Goal: Information Seeking & Learning: Learn about a topic

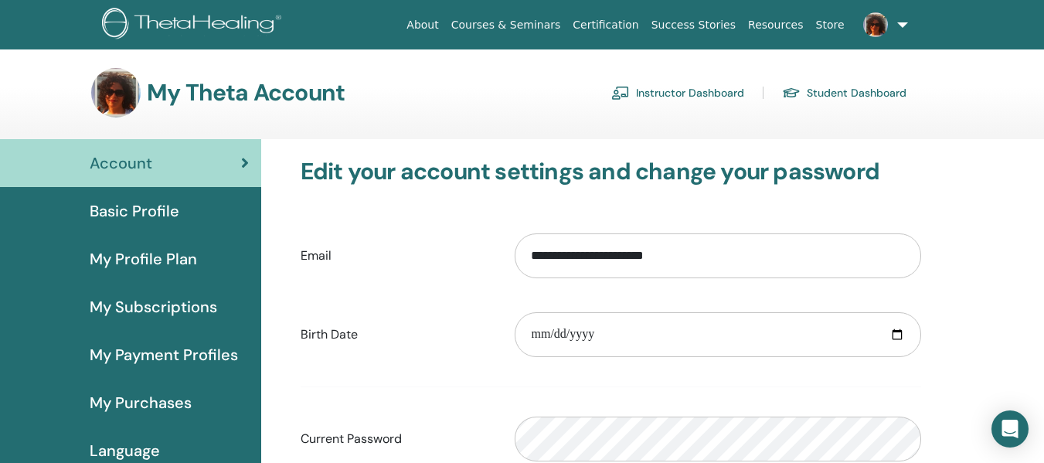
click at [706, 84] on link "Instructor Dashboard" at bounding box center [678, 92] width 133 height 25
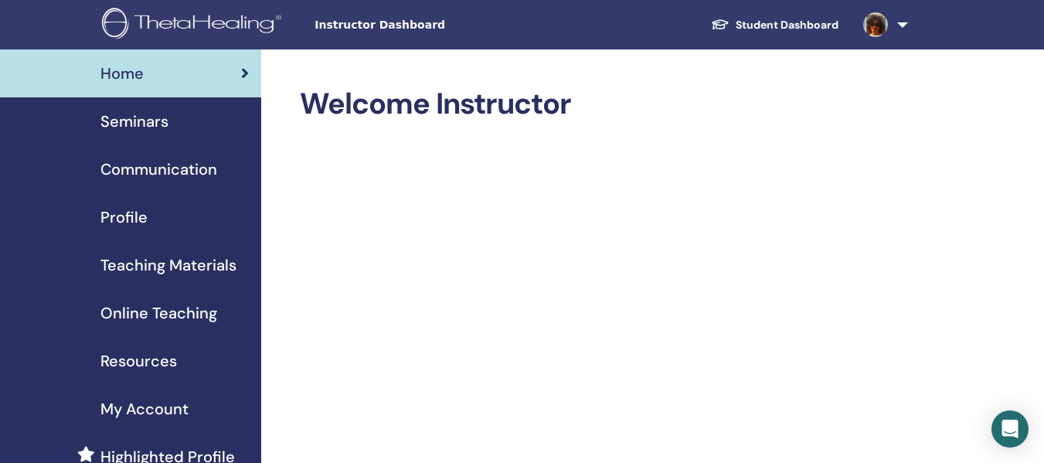
drag, startPoint x: 171, startPoint y: 302, endPoint x: 203, endPoint y: 322, distance: 38.6
click at [172, 302] on span "Online Teaching" at bounding box center [159, 313] width 117 height 23
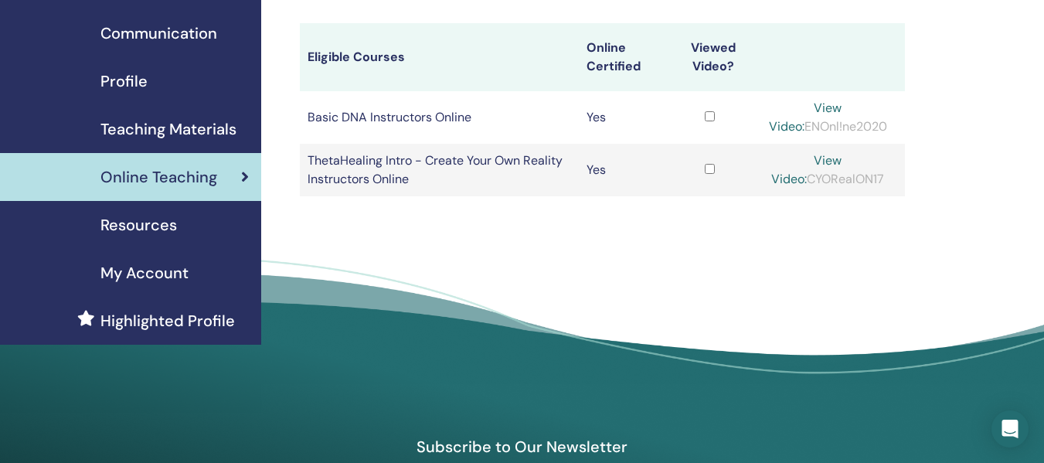
scroll to position [155, 0]
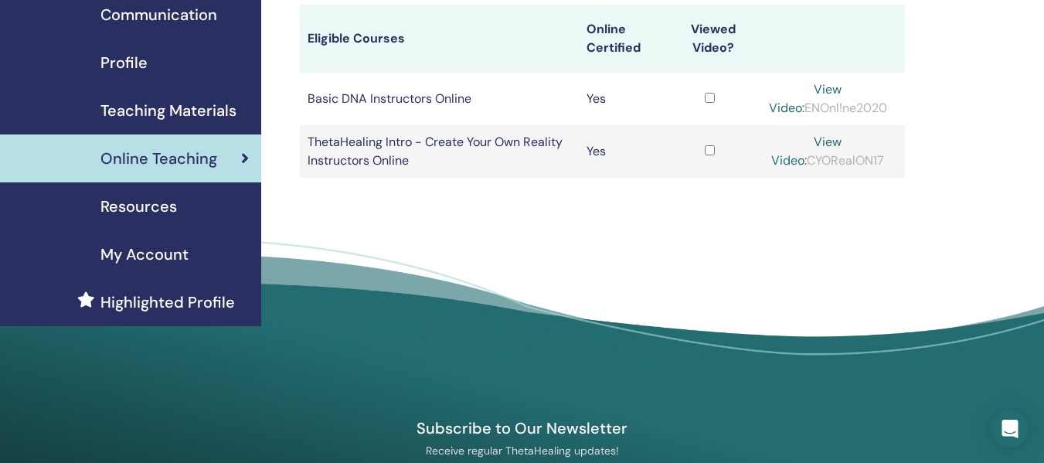
drag, startPoint x: 822, startPoint y: 143, endPoint x: 734, endPoint y: 180, distance: 94.9
click at [823, 143] on link "View Video:" at bounding box center [807, 151] width 70 height 35
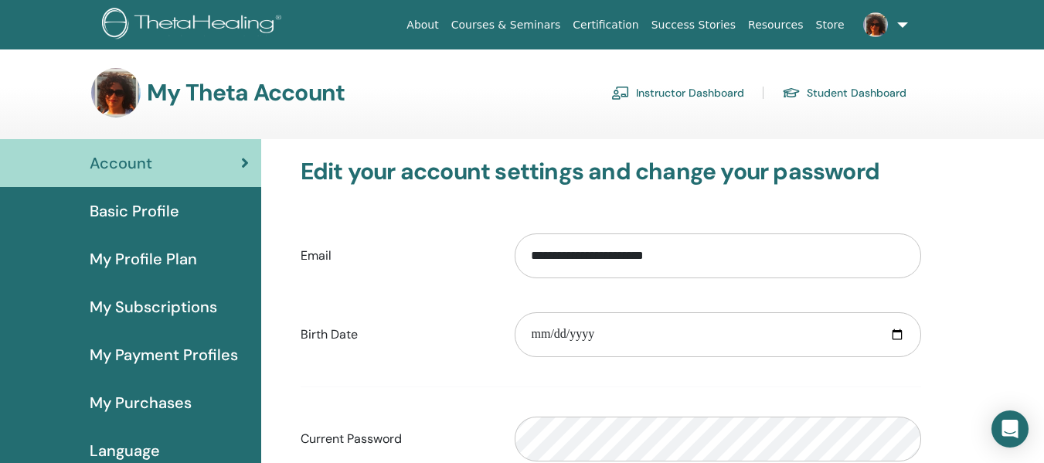
click at [721, 89] on link "Instructor Dashboard" at bounding box center [678, 92] width 133 height 25
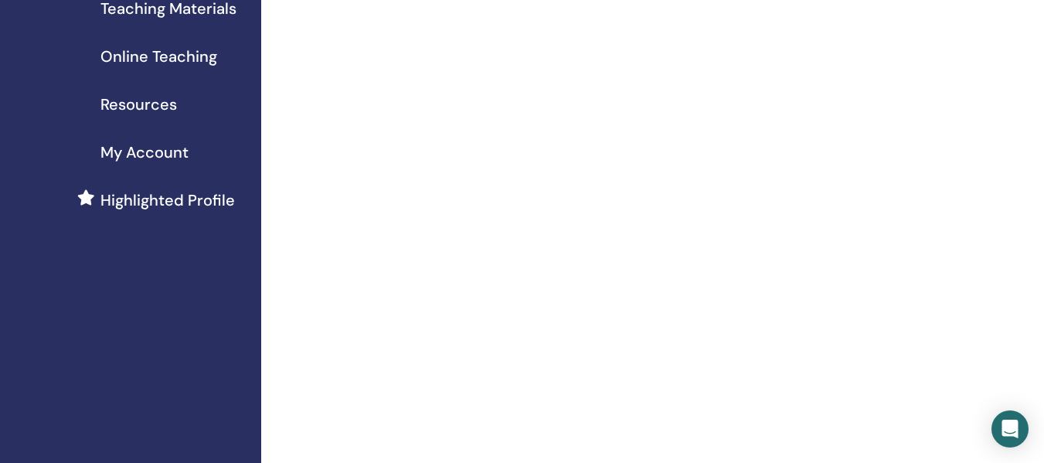
scroll to position [155, 0]
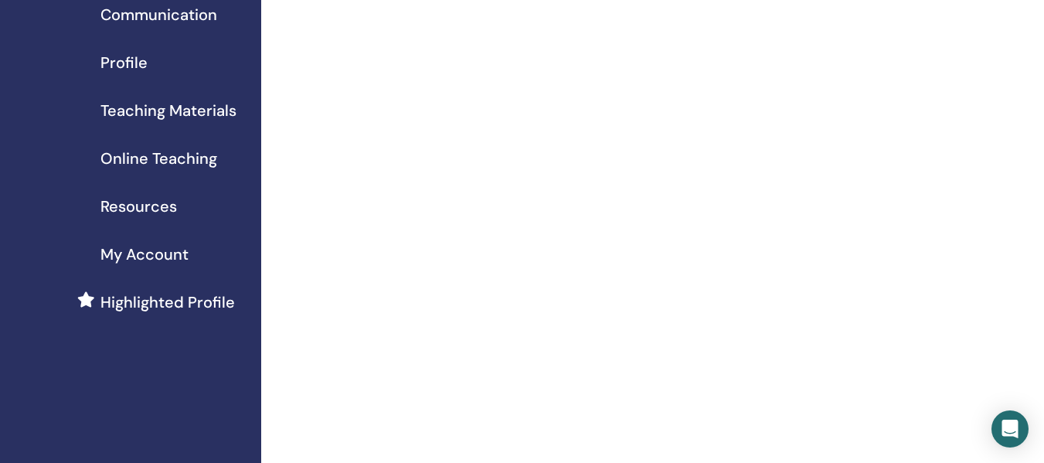
click at [165, 155] on span "Online Teaching" at bounding box center [159, 158] width 117 height 23
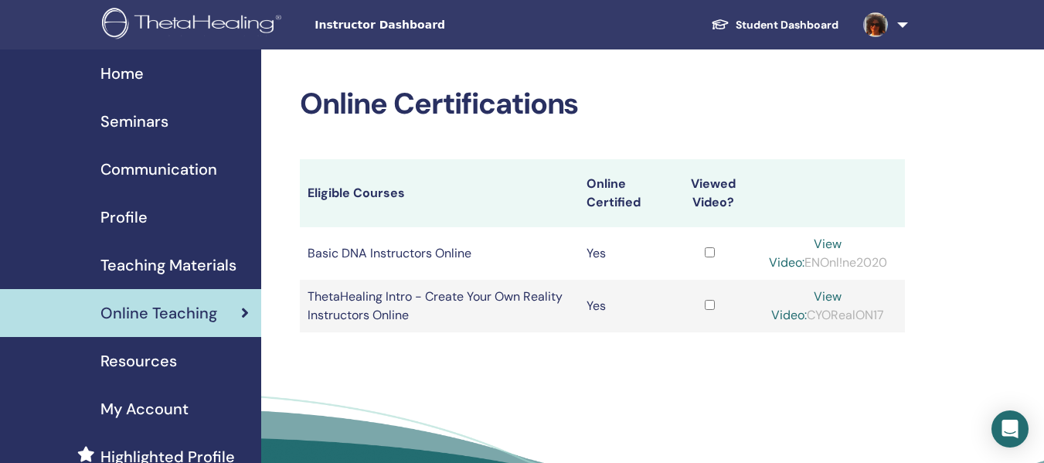
click at [710, 310] on td at bounding box center [710, 306] width 82 height 53
click at [815, 302] on link "View Video:" at bounding box center [807, 305] width 70 height 35
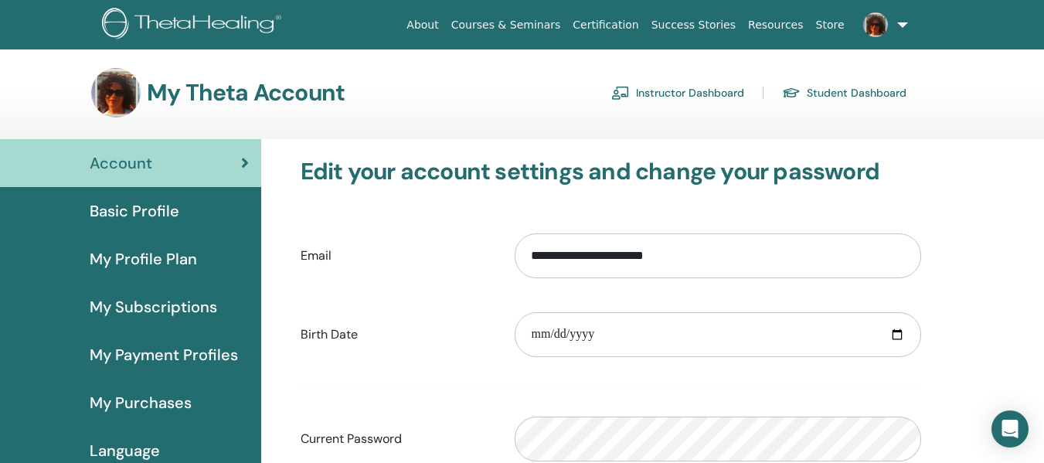
click at [692, 83] on link "Instructor Dashboard" at bounding box center [678, 92] width 133 height 25
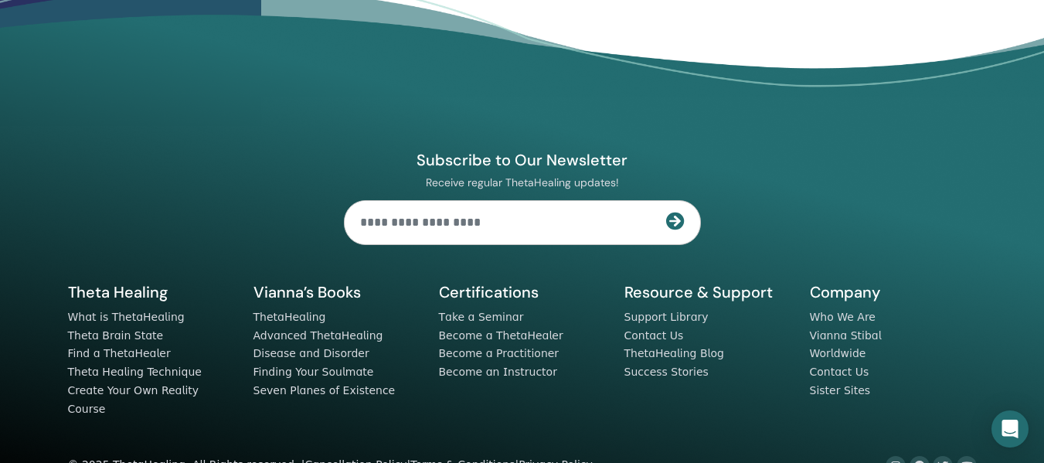
scroll to position [2111, 0]
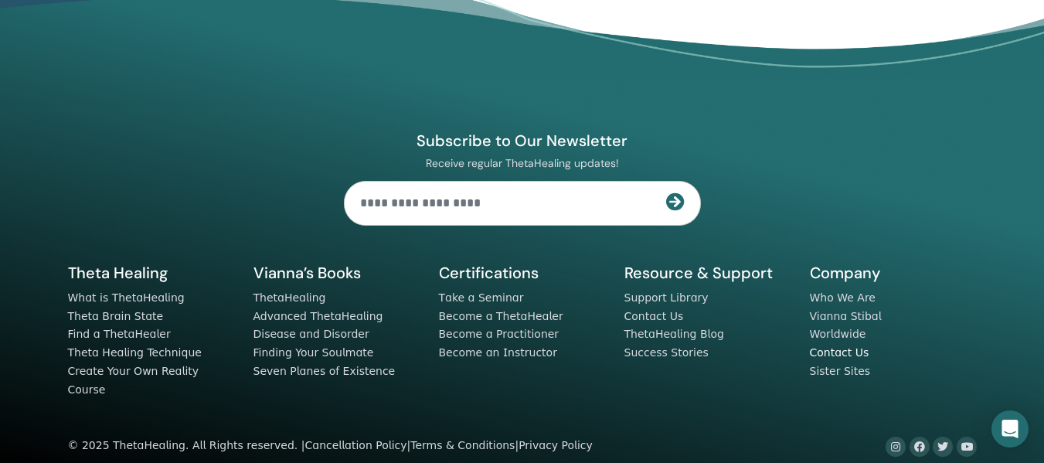
click at [824, 356] on link "Contact Us" at bounding box center [840, 352] width 60 height 12
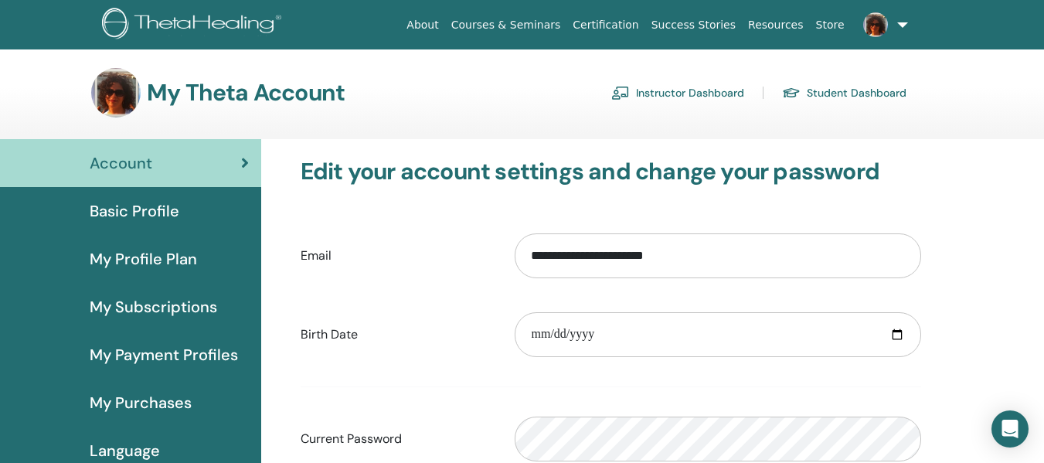
click at [657, 83] on link "Instructor Dashboard" at bounding box center [678, 92] width 133 height 25
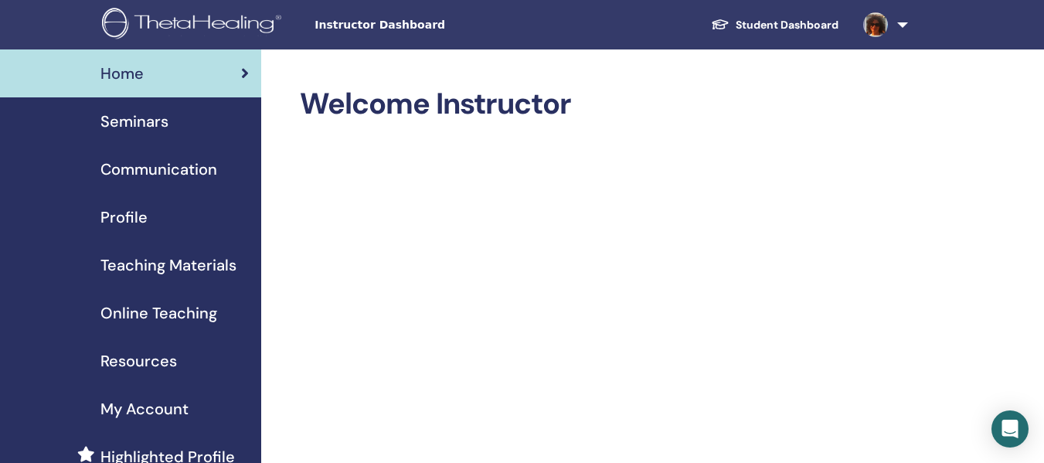
scroll to position [77, 0]
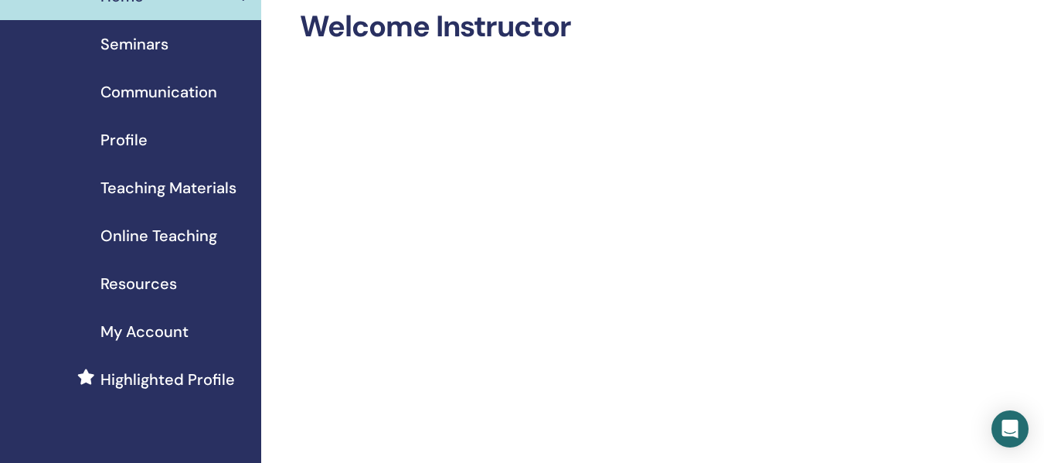
click at [159, 229] on span "Online Teaching" at bounding box center [159, 235] width 117 height 23
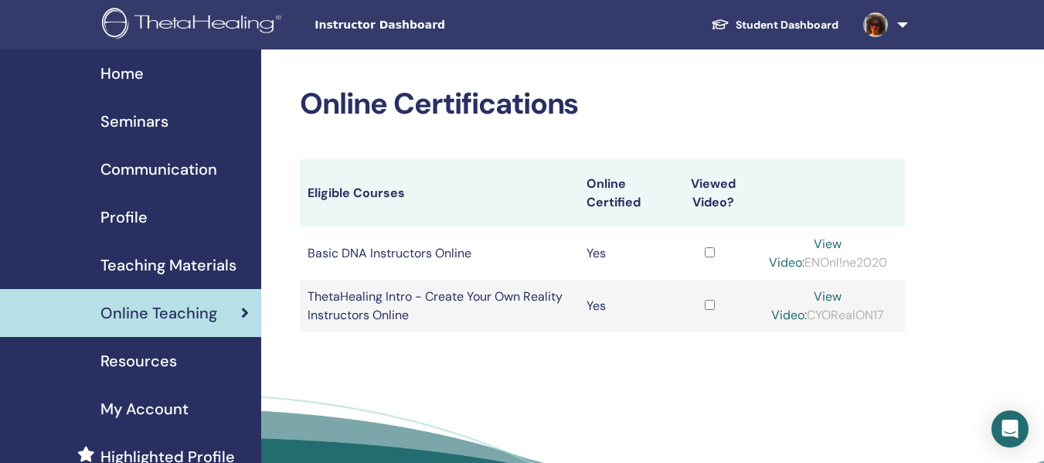
click at [839, 298] on link "View Video:" at bounding box center [807, 305] width 70 height 35
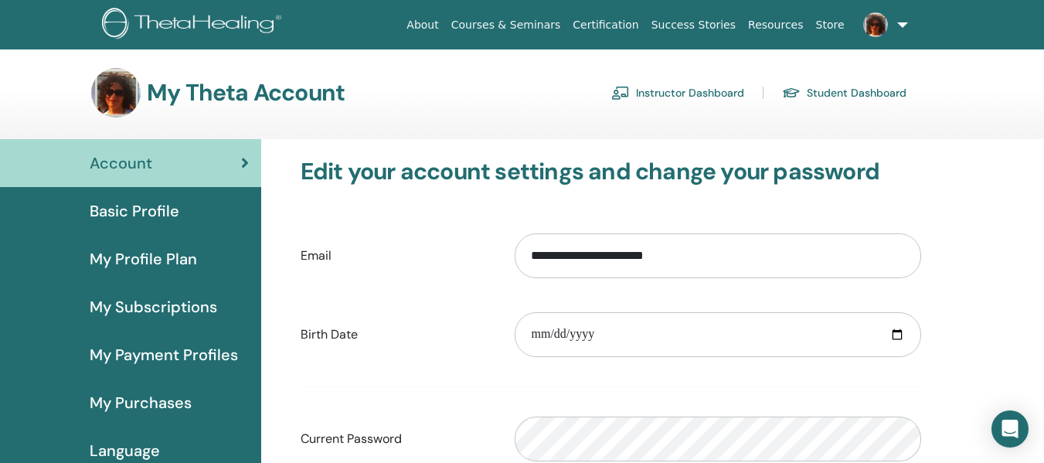
click at [713, 88] on link "Instructor Dashboard" at bounding box center [678, 92] width 133 height 25
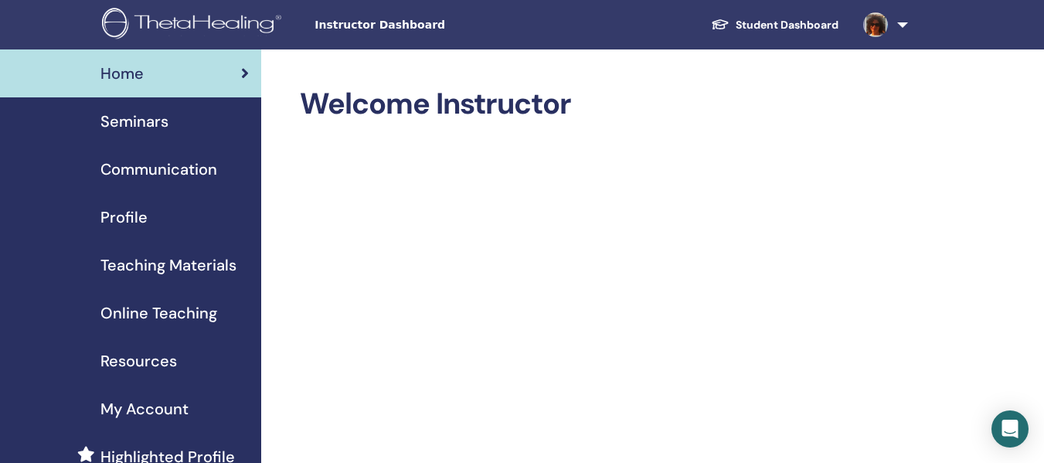
click at [172, 312] on span "Online Teaching" at bounding box center [159, 313] width 117 height 23
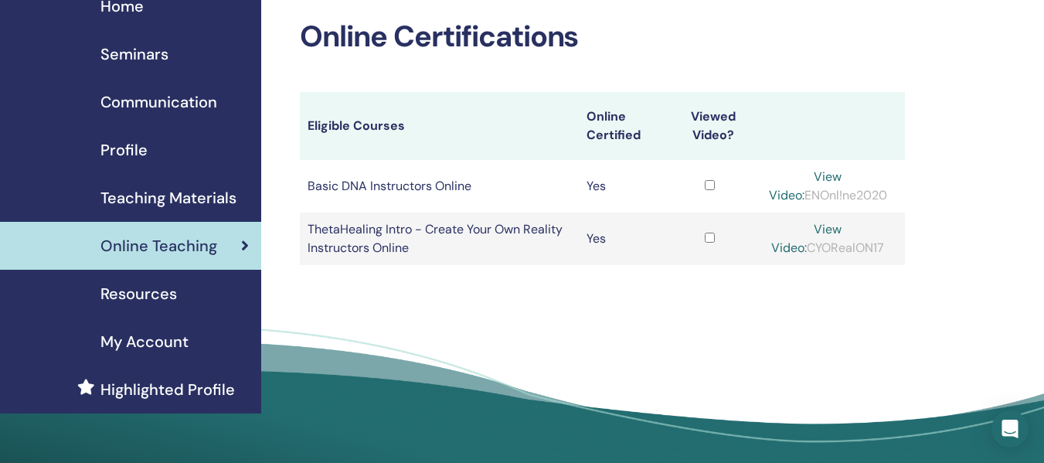
scroll to position [155, 0]
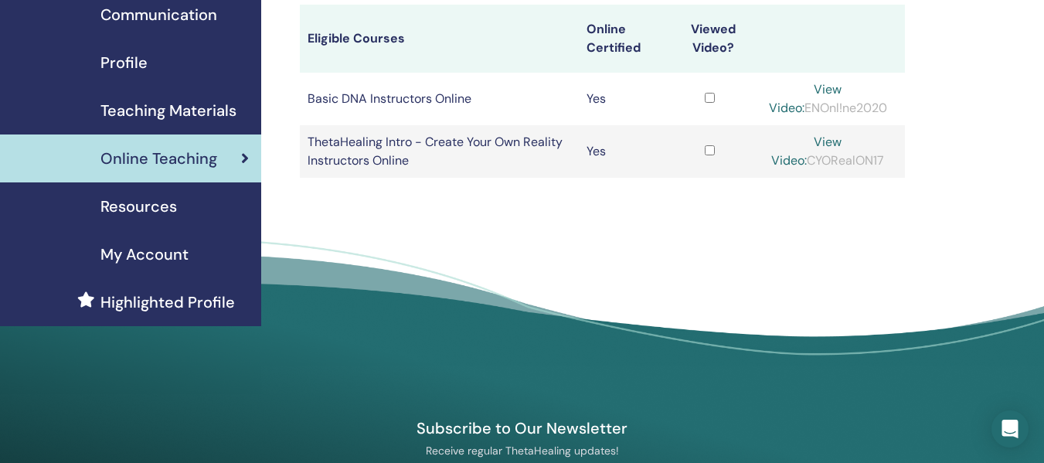
click at [708, 143] on td at bounding box center [710, 151] width 82 height 53
click at [834, 148] on link "View Video:" at bounding box center [807, 151] width 70 height 35
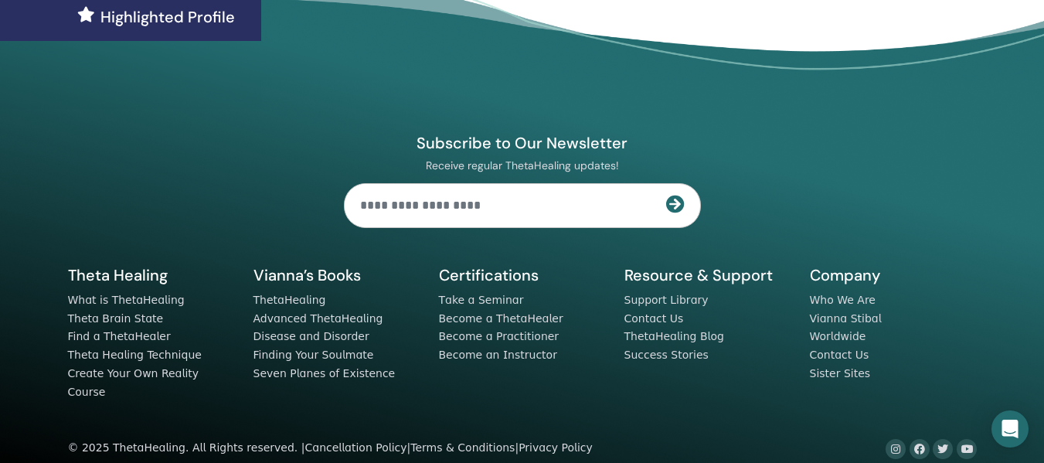
scroll to position [442, 0]
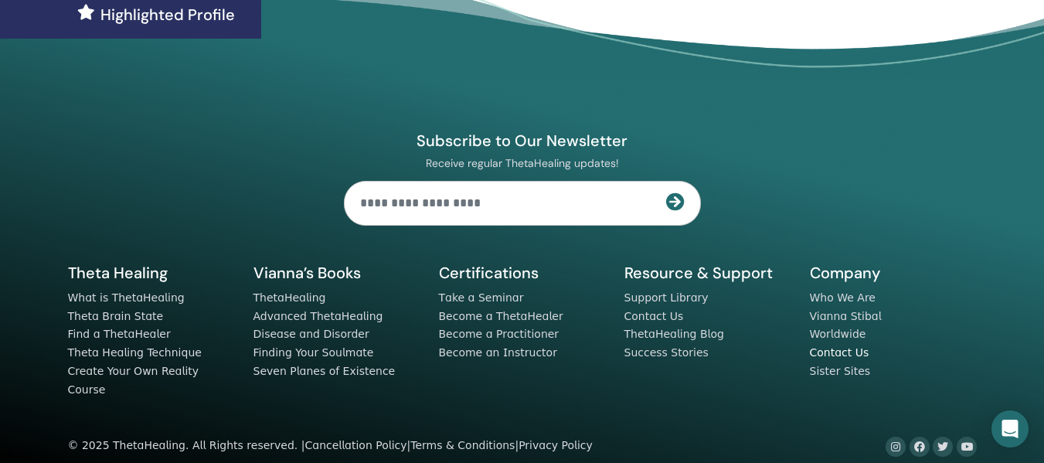
click at [833, 353] on link "Contact Us" at bounding box center [840, 352] width 60 height 12
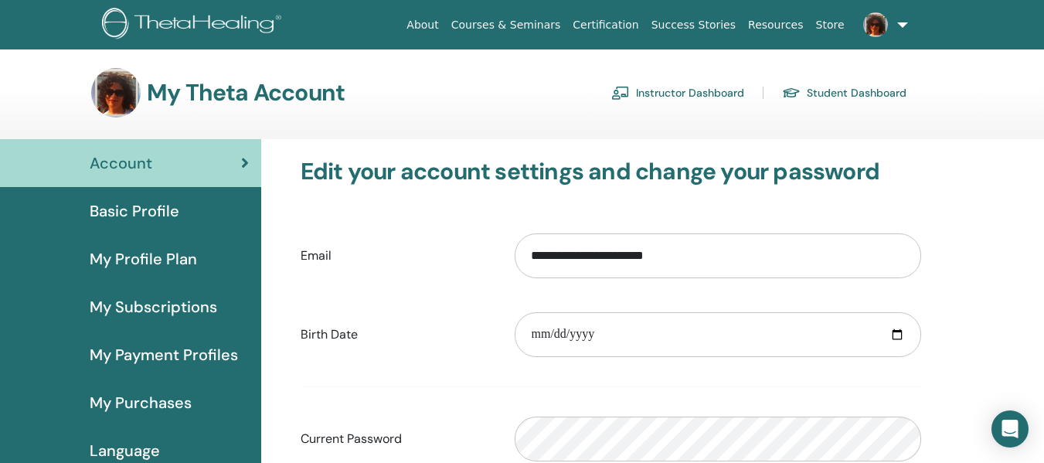
click at [695, 87] on link "Instructor Dashboard" at bounding box center [678, 92] width 133 height 25
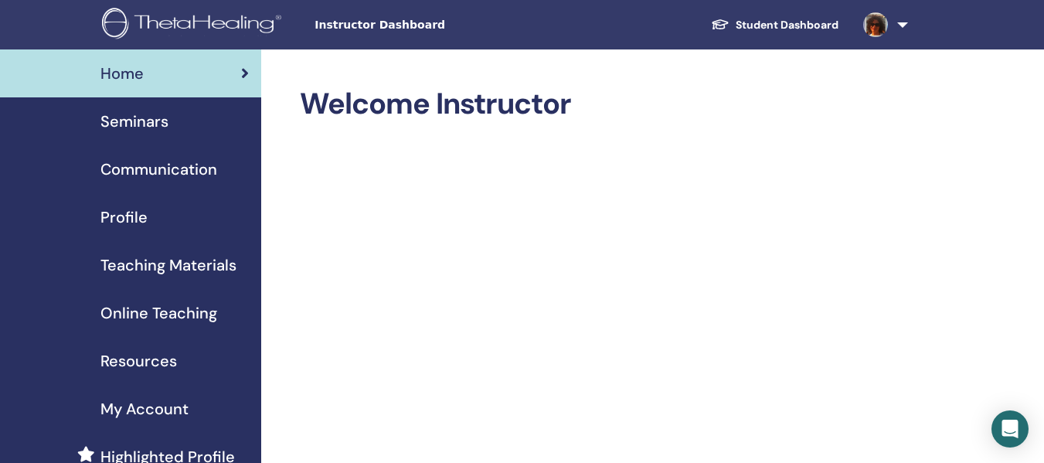
click at [891, 26] on span at bounding box center [875, 24] width 37 height 12
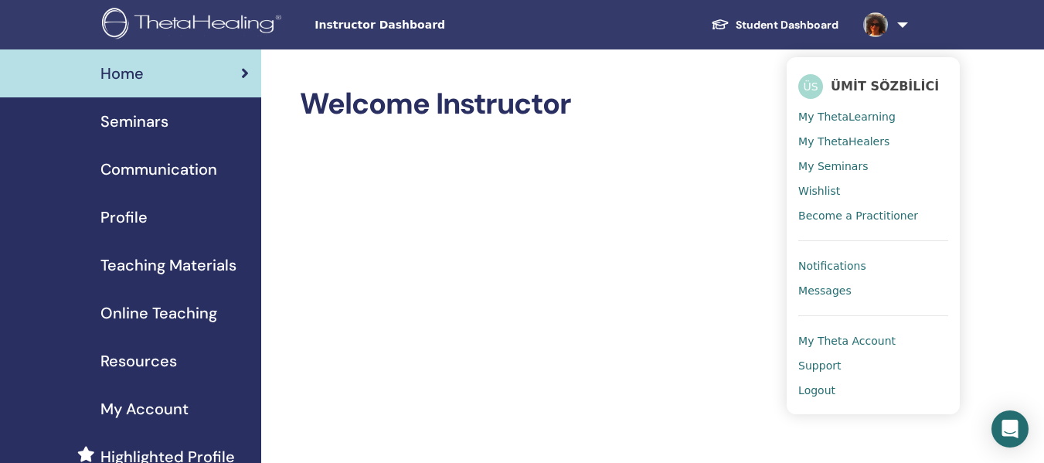
click at [868, 339] on span "My Theta Account" at bounding box center [847, 341] width 97 height 14
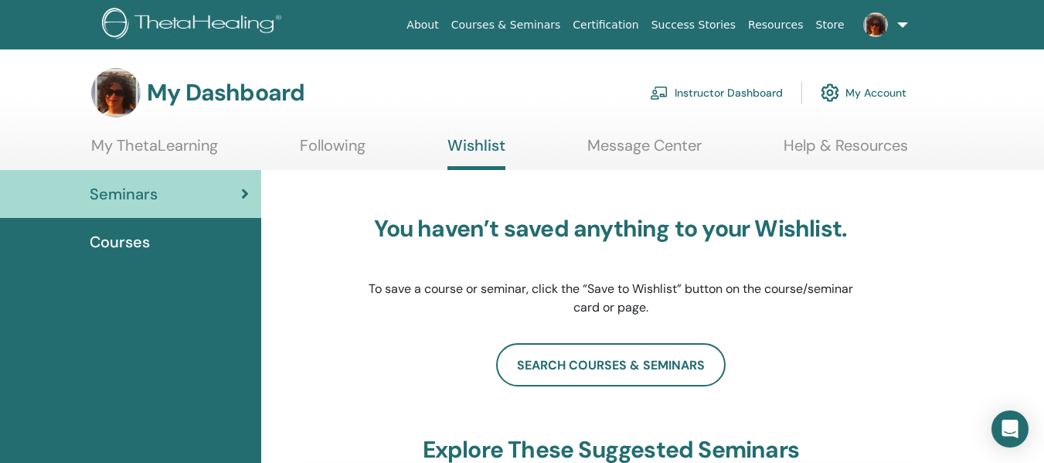
click at [105, 241] on span "Courses" at bounding box center [120, 241] width 60 height 23
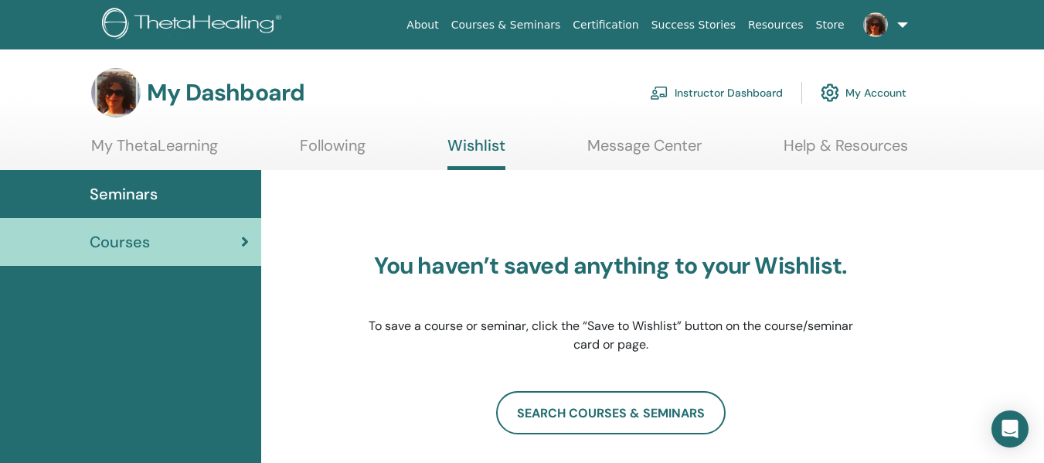
click at [748, 83] on link "Instructor Dashboard" at bounding box center [716, 93] width 133 height 34
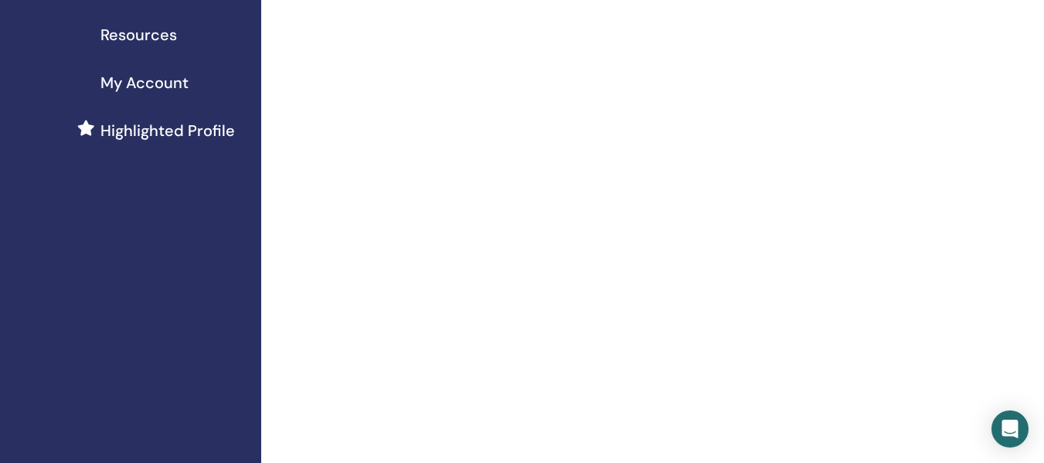
scroll to position [155, 0]
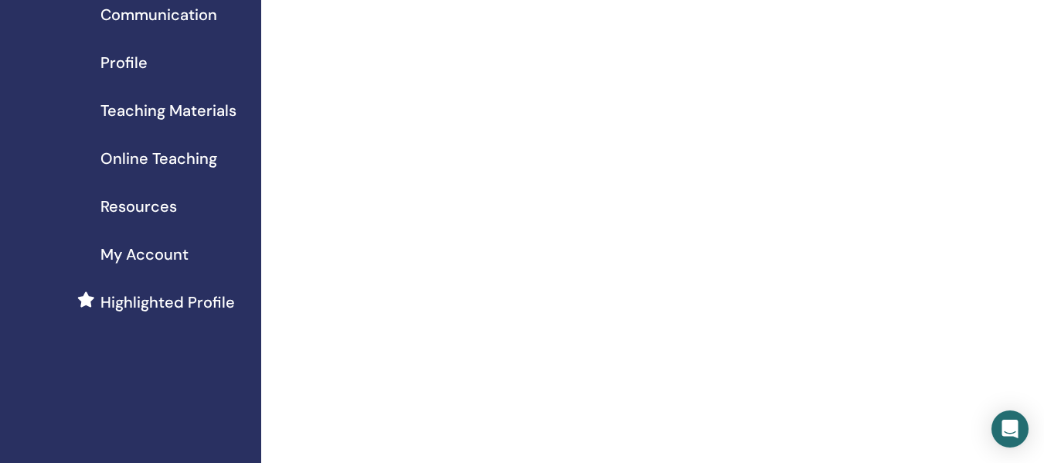
click at [174, 159] on span "Online Teaching" at bounding box center [159, 158] width 117 height 23
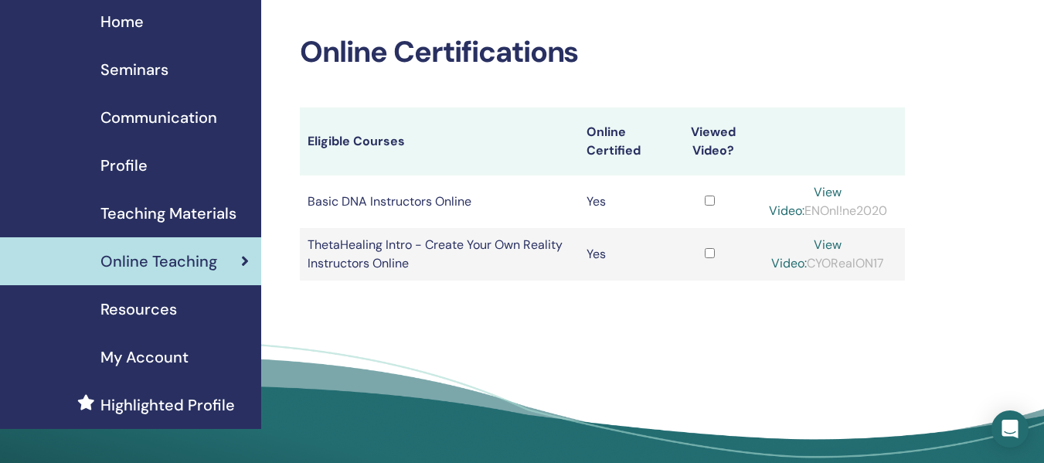
scroll to position [77, 0]
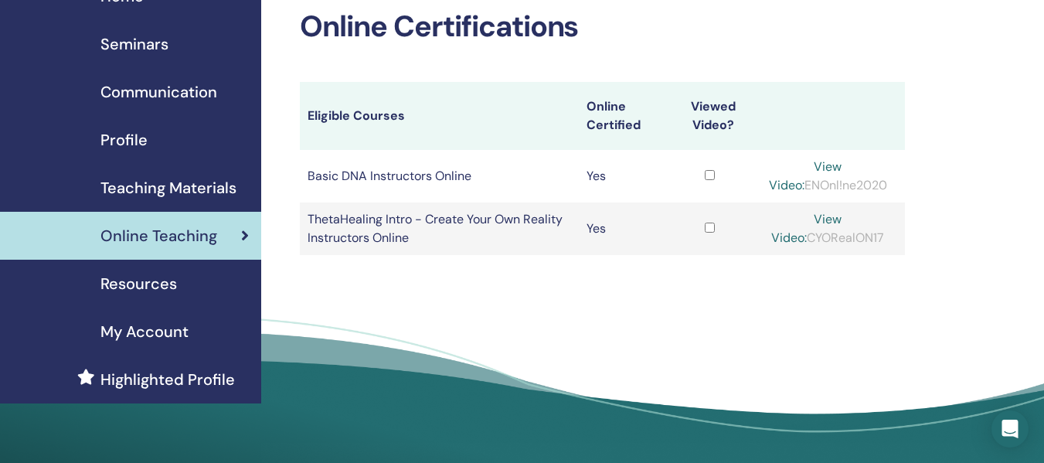
click at [709, 229] on td at bounding box center [710, 229] width 82 height 53
click at [809, 222] on link "View Video:" at bounding box center [807, 228] width 70 height 35
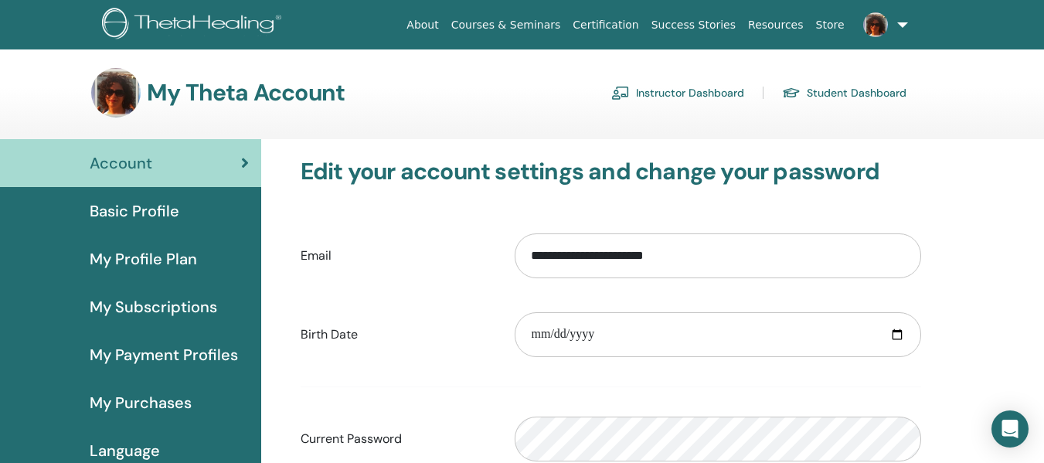
click at [158, 356] on span "My Payment Profiles" at bounding box center [164, 354] width 148 height 23
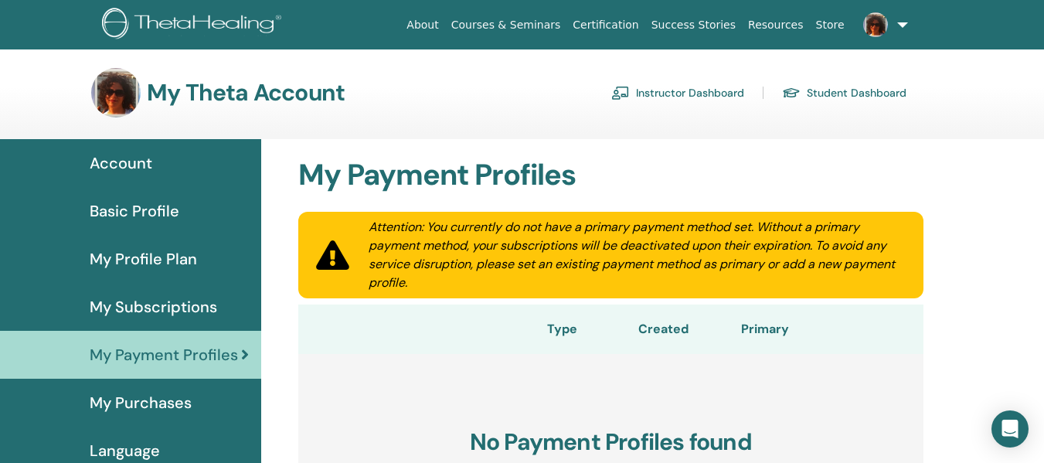
click at [718, 94] on link "Instructor Dashboard" at bounding box center [678, 92] width 133 height 25
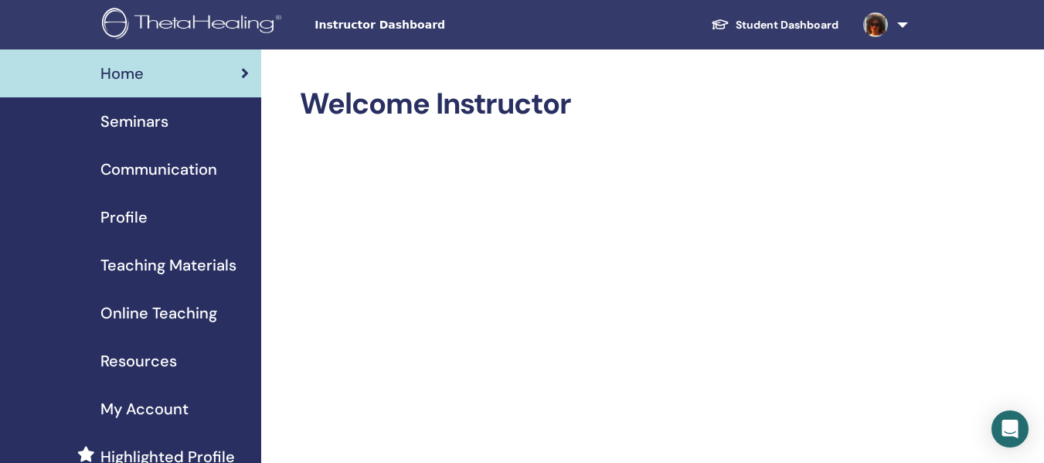
scroll to position [77, 0]
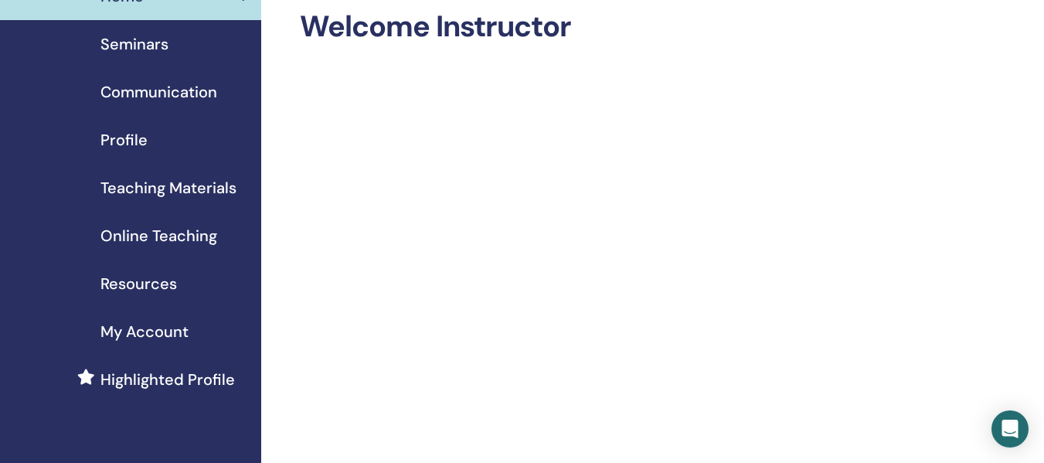
click at [186, 228] on span "Online Teaching" at bounding box center [159, 235] width 117 height 23
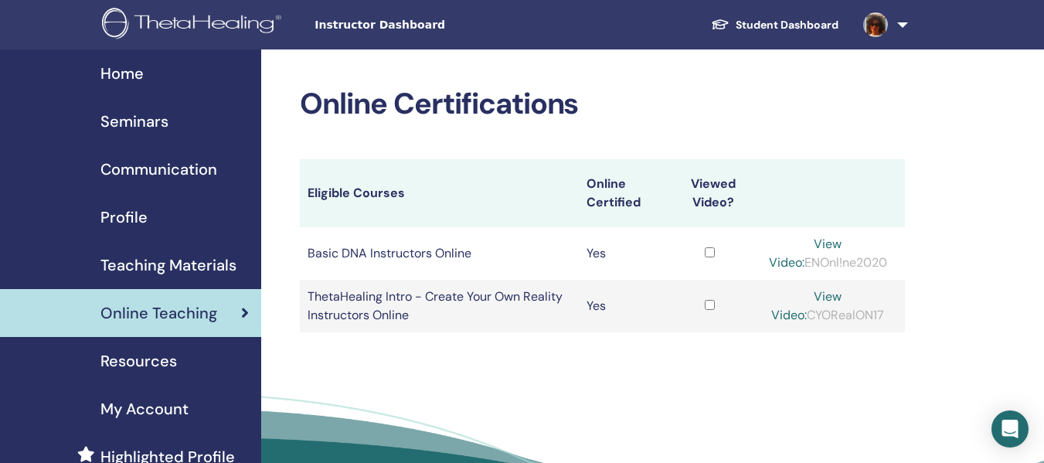
click at [836, 238] on link "View Video:" at bounding box center [805, 253] width 73 height 35
